Goal: Find specific page/section: Find specific page/section

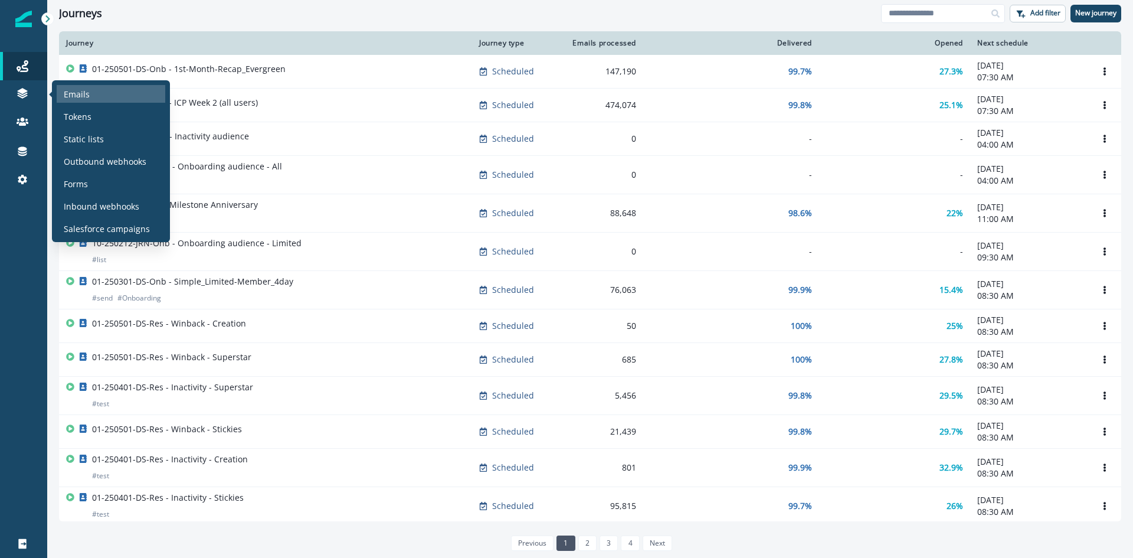
click at [69, 100] on p "Emails" at bounding box center [77, 94] width 26 height 12
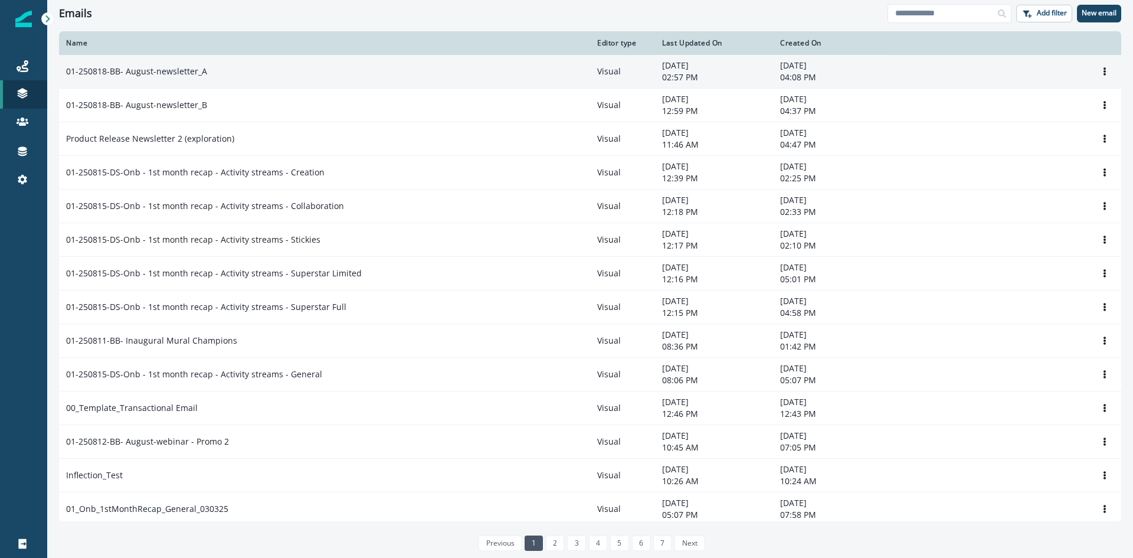
click at [169, 71] on p "01-250818-BB- August-newsletter_A" at bounding box center [136, 72] width 141 height 12
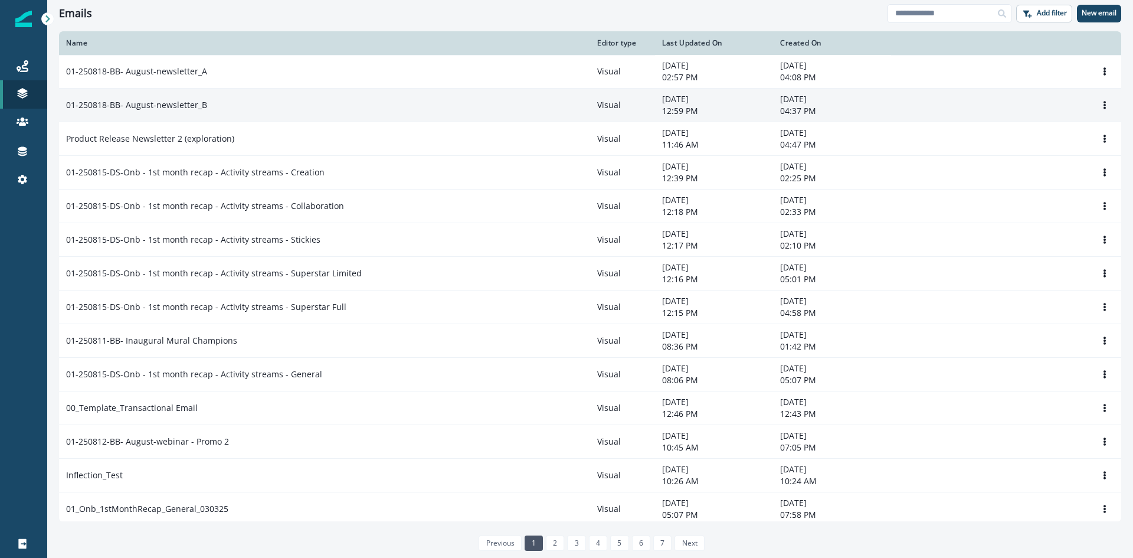
click at [182, 102] on p "01-250818-BB- August-newsletter_B" at bounding box center [136, 105] width 141 height 12
